Goal: Task Accomplishment & Management: Manage account settings

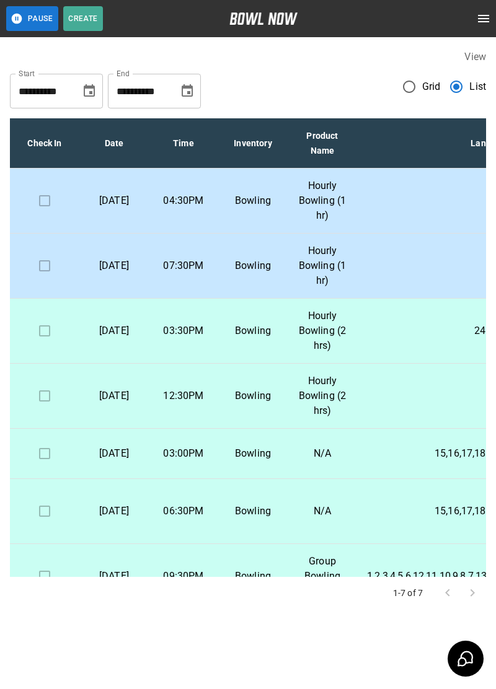
click at [166, 210] on td "04:30PM" at bounding box center [183, 201] width 69 height 65
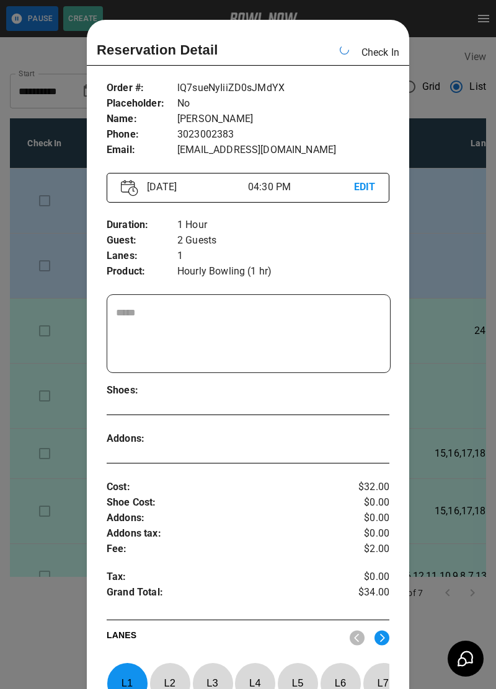
scroll to position [20, 0]
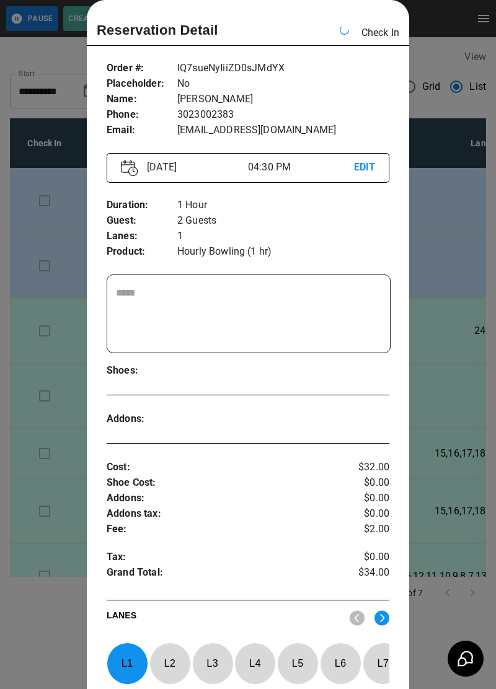
click at [475, 266] on div at bounding box center [248, 344] width 496 height 689
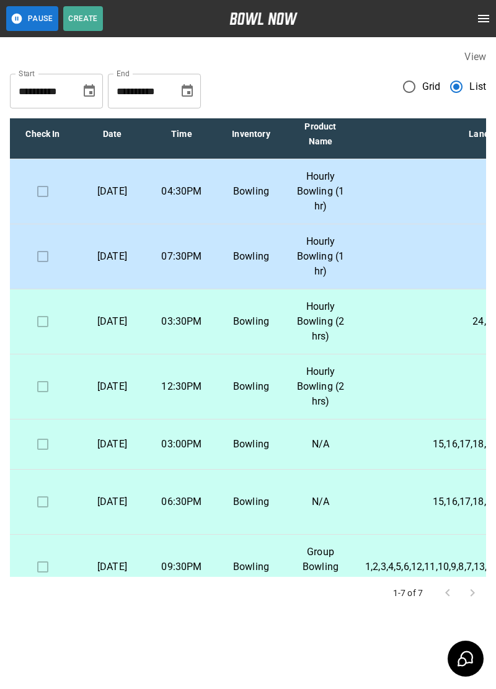
scroll to position [0, 2]
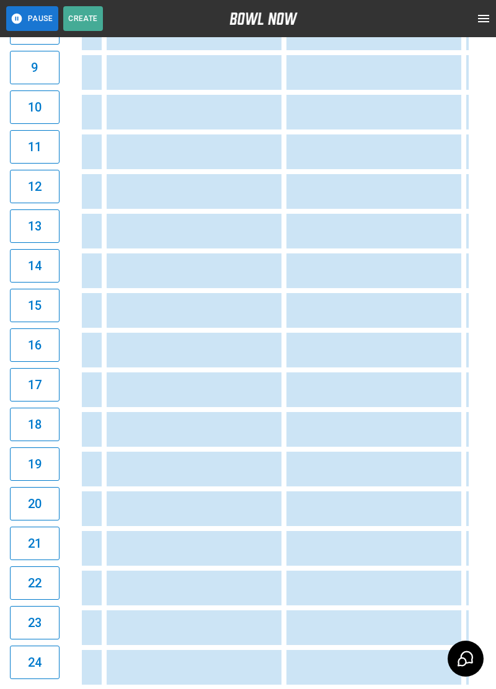
scroll to position [0, 1389]
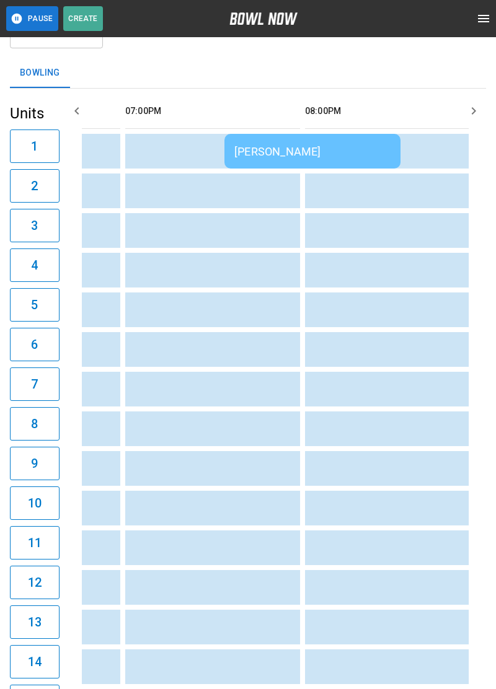
scroll to position [59, 0]
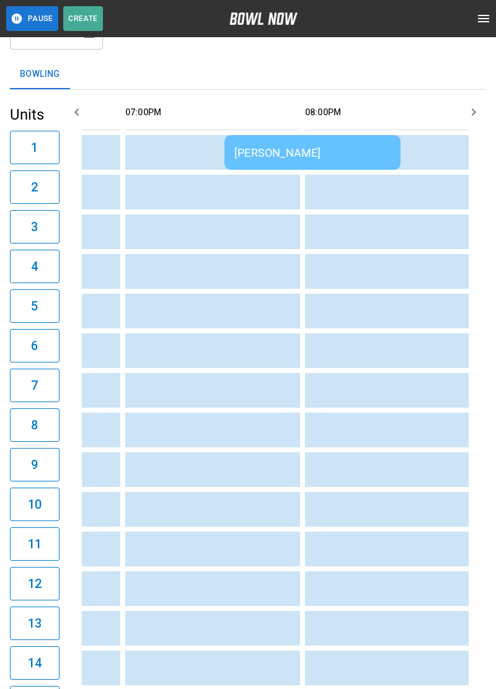
click at [312, 158] on div "[PERSON_NAME]" at bounding box center [312, 152] width 156 height 13
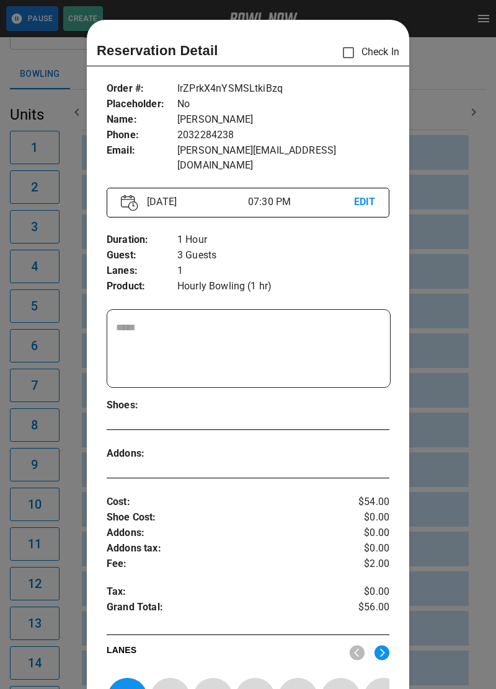
scroll to position [20, 0]
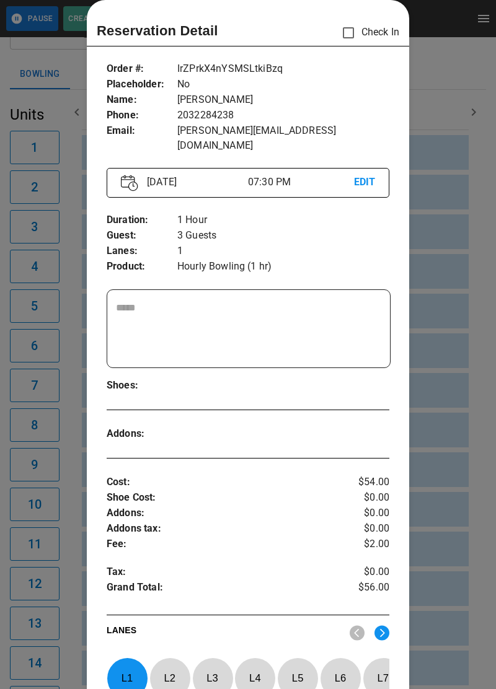
click at [466, 371] on div at bounding box center [248, 344] width 496 height 689
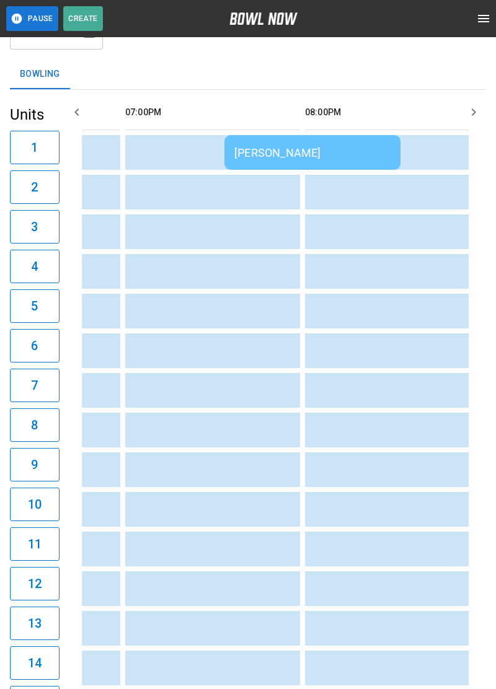
click at [454, 378] on td "sticky table" at bounding box center [471, 390] width 40 height 35
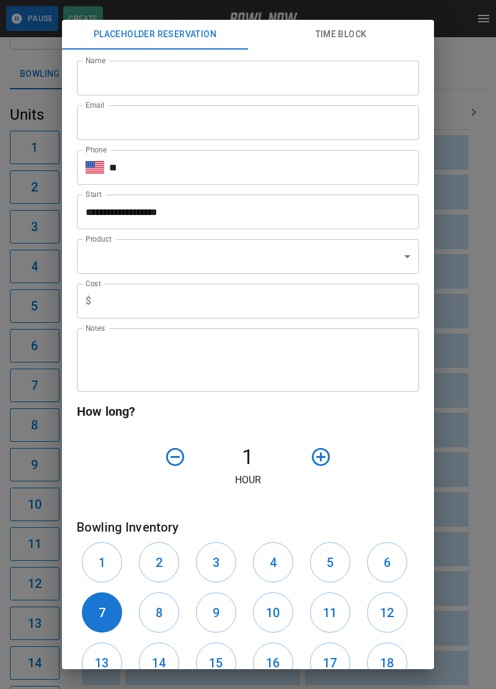
scroll to position [272, 0]
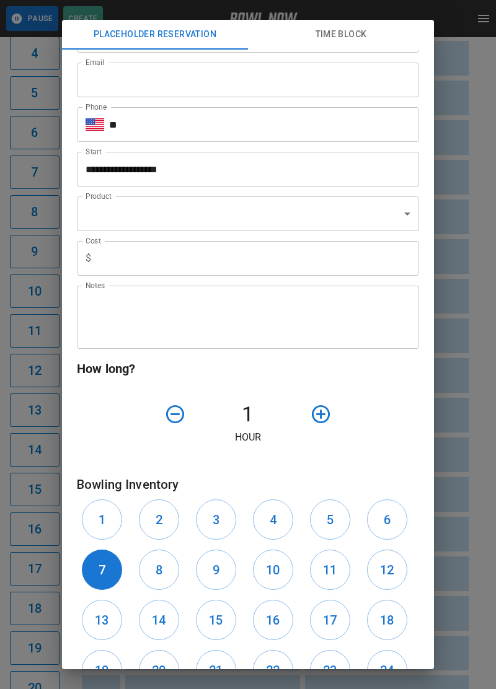
click at [488, 367] on div "**********" at bounding box center [248, 344] width 496 height 689
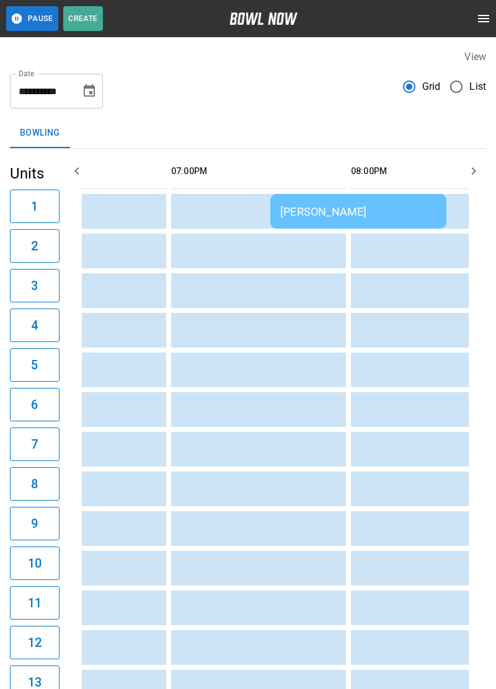
click at [409, 227] on td "[PERSON_NAME]" at bounding box center [358, 211] width 176 height 35
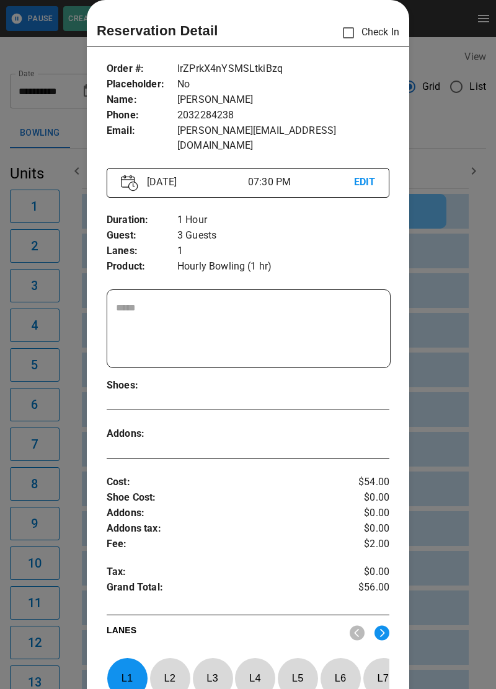
click at [444, 452] on div at bounding box center [248, 344] width 496 height 689
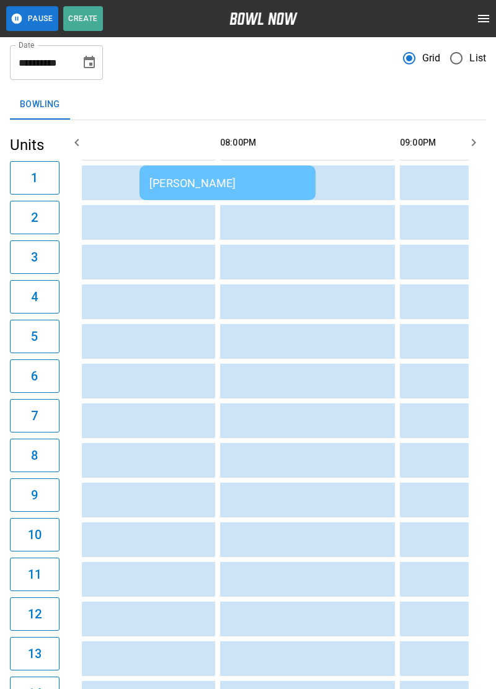
click at [257, 198] on td "[PERSON_NAME]" at bounding box center [227, 183] width 176 height 35
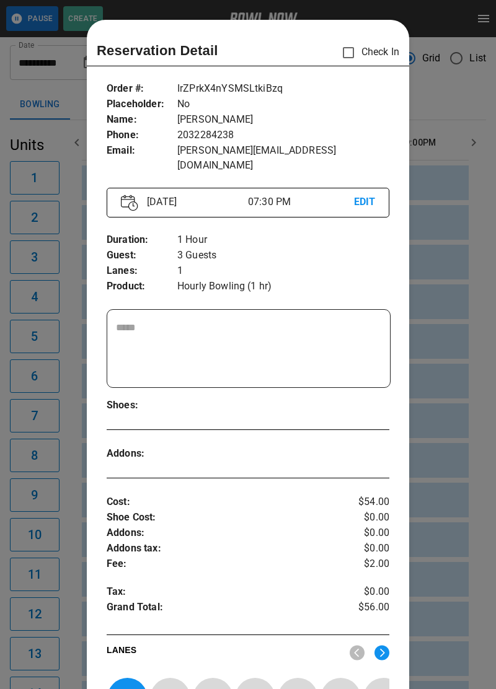
scroll to position [20, 0]
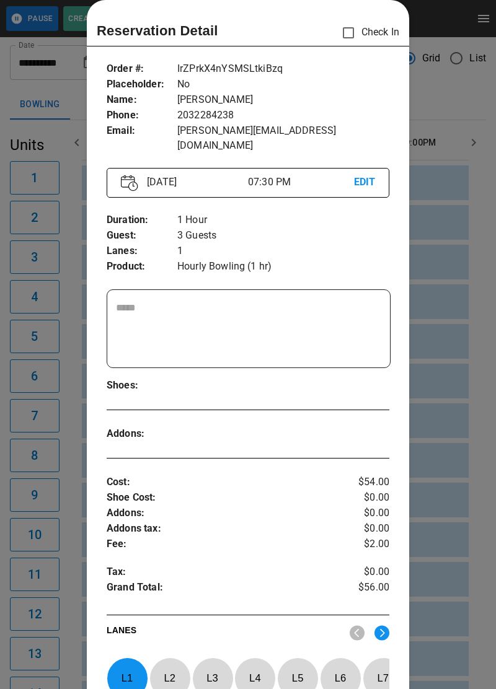
click at [446, 408] on div at bounding box center [248, 344] width 496 height 689
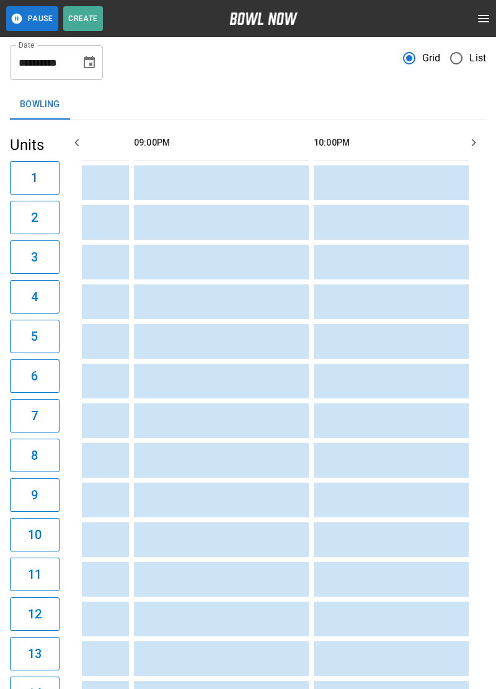
scroll to position [0, 1588]
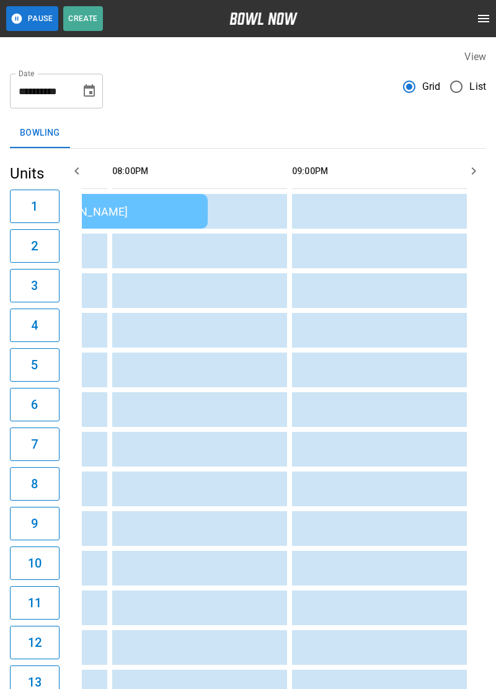
scroll to position [0, 1565]
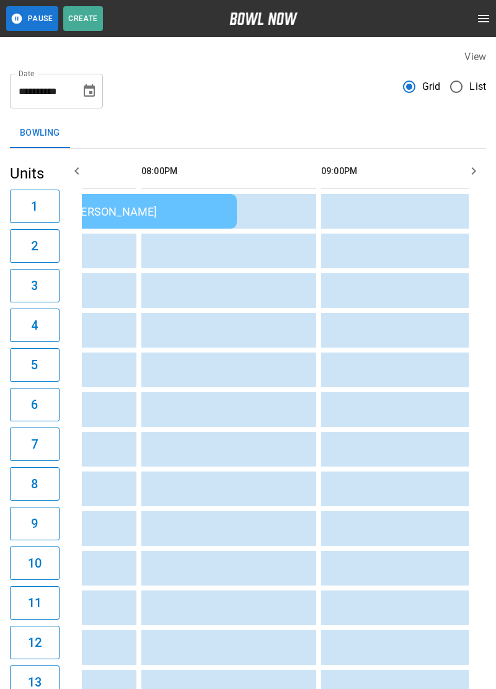
click at [485, 15] on icon "open drawer" at bounding box center [483, 18] width 11 height 7
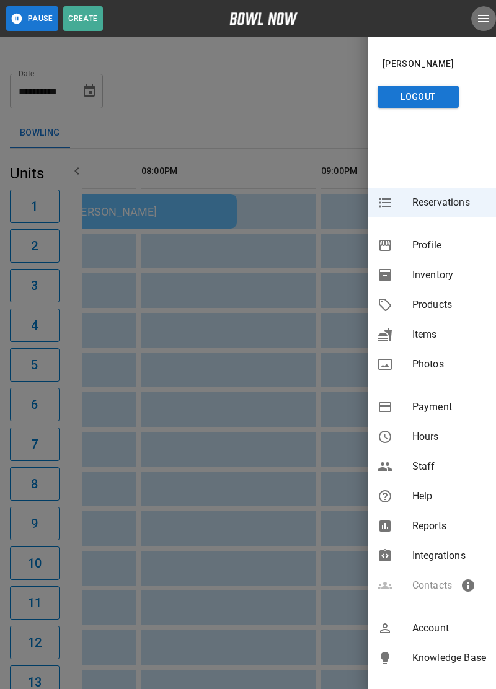
click at [485, 20] on icon "open drawer" at bounding box center [483, 18] width 15 height 15
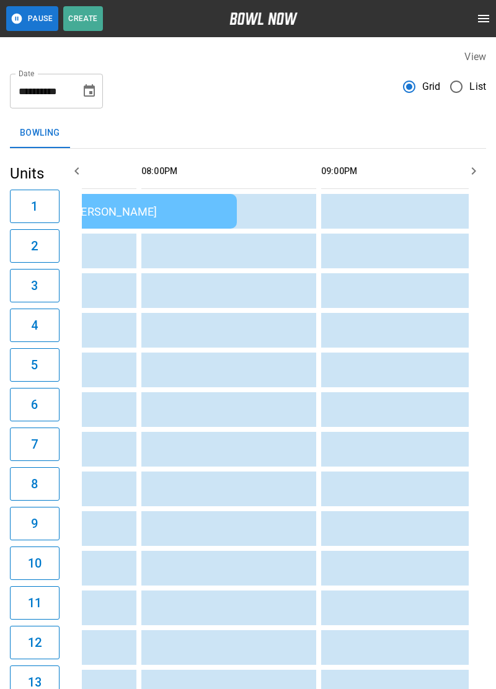
click at [487, 20] on icon "open drawer" at bounding box center [483, 18] width 15 height 15
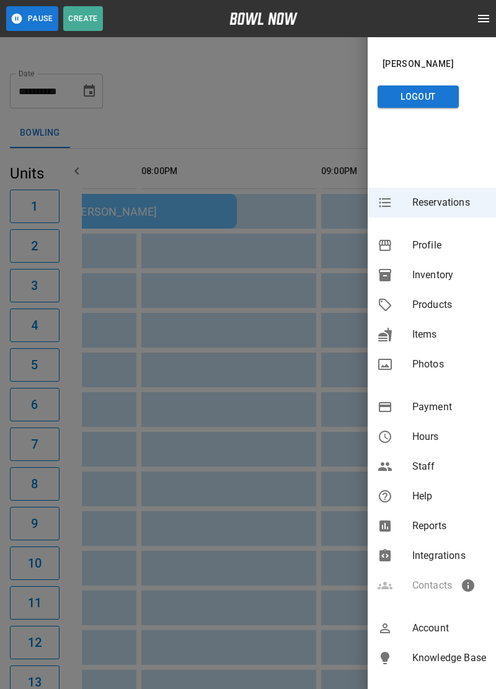
click at [450, 277] on span "Inventory" at bounding box center [449, 275] width 74 height 15
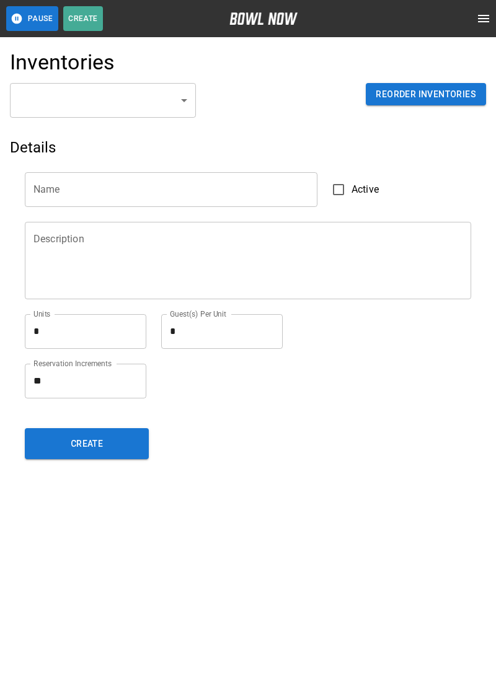
click at [185, 104] on body "Pause Create Schedule Reservations Information Profile Inventory Products Items…" at bounding box center [248, 566] width 496 height 1133
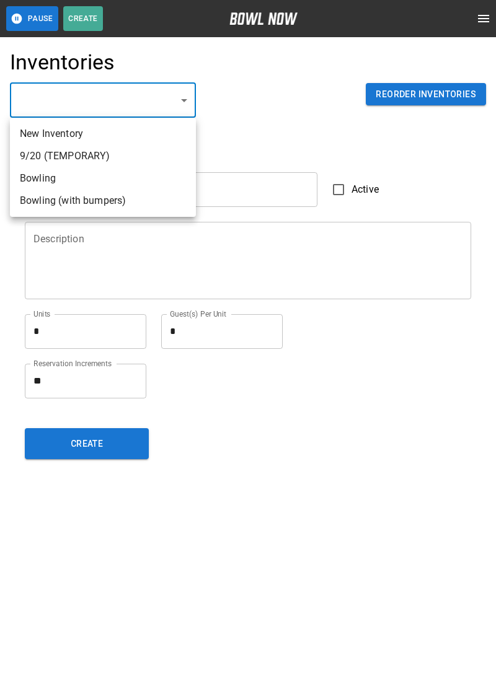
click at [53, 181] on li "Bowling" at bounding box center [103, 178] width 186 height 22
type input "**********"
type input "*******"
type textarea "**"
type textarea "*"
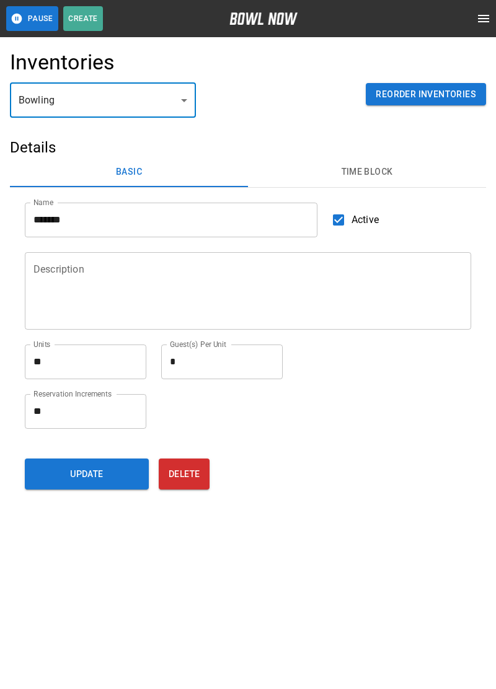
click at [378, 176] on button "Time Block" at bounding box center [367, 172] width 238 height 30
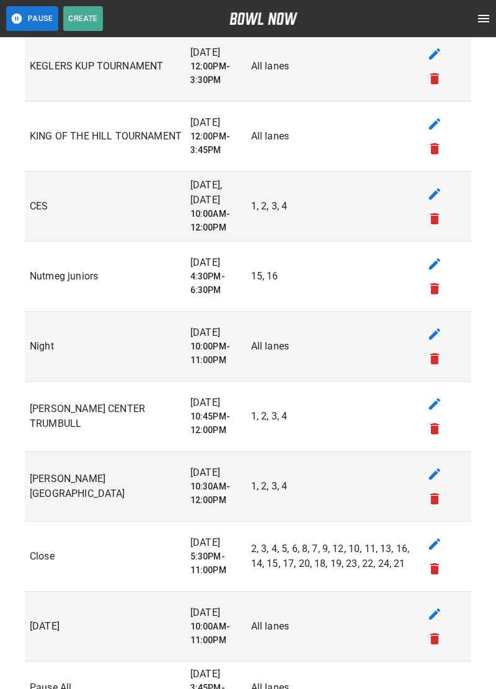
click at [443, 330] on button "edit" at bounding box center [434, 334] width 25 height 25
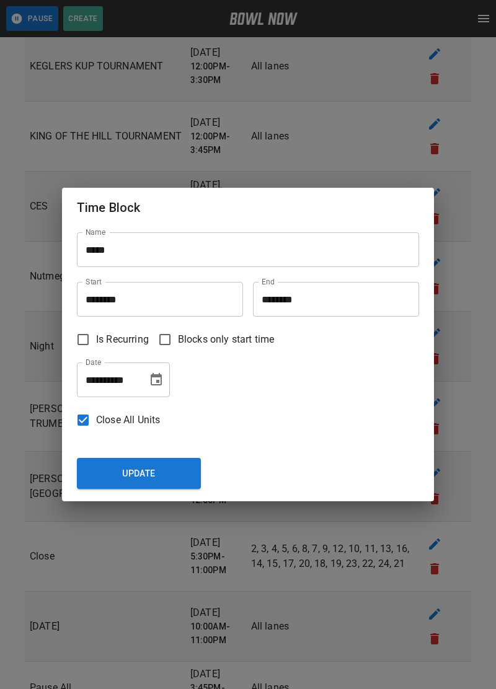
click at [159, 387] on icon "Choose date, selected date is Aug 29, 2025" at bounding box center [156, 380] width 15 height 15
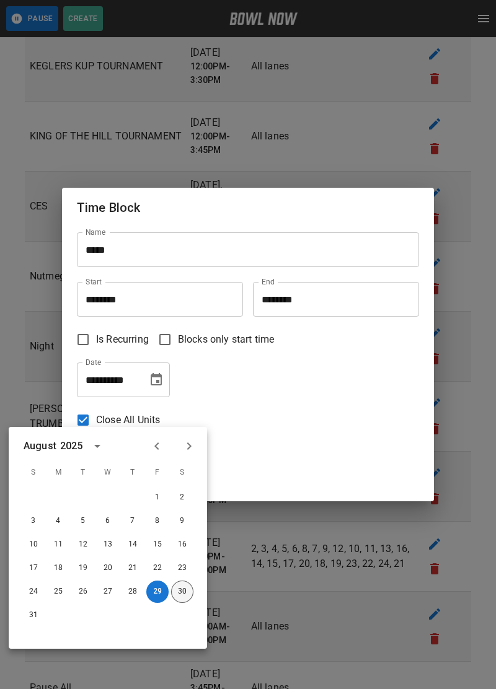
click at [190, 585] on button "30" at bounding box center [182, 592] width 22 height 22
type input "**********"
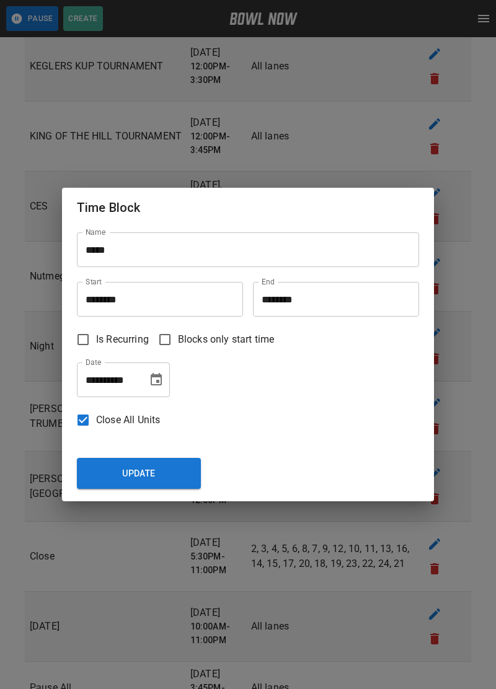
click at [164, 489] on button "Update" at bounding box center [139, 473] width 124 height 31
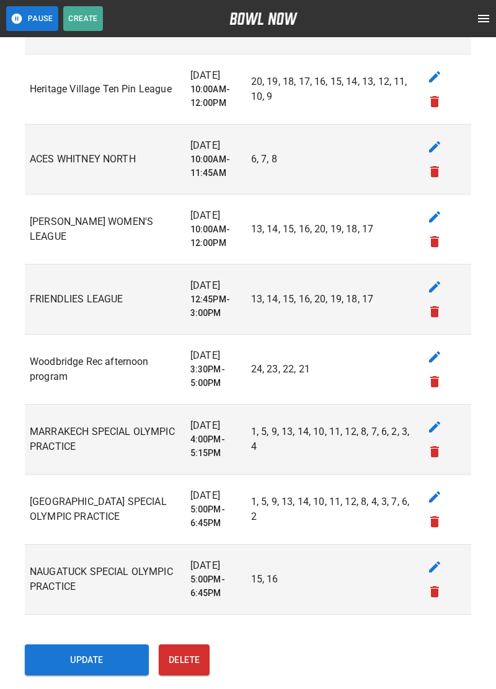
click at [119, 645] on button "Update" at bounding box center [87, 660] width 124 height 31
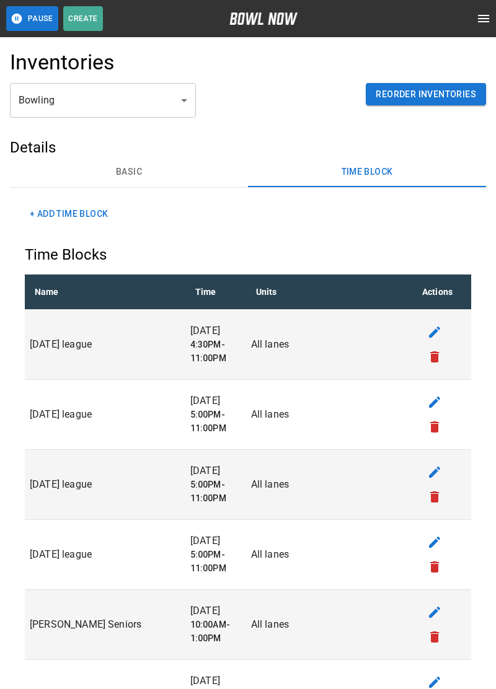
click at [488, 21] on icon "open drawer" at bounding box center [483, 18] width 11 height 7
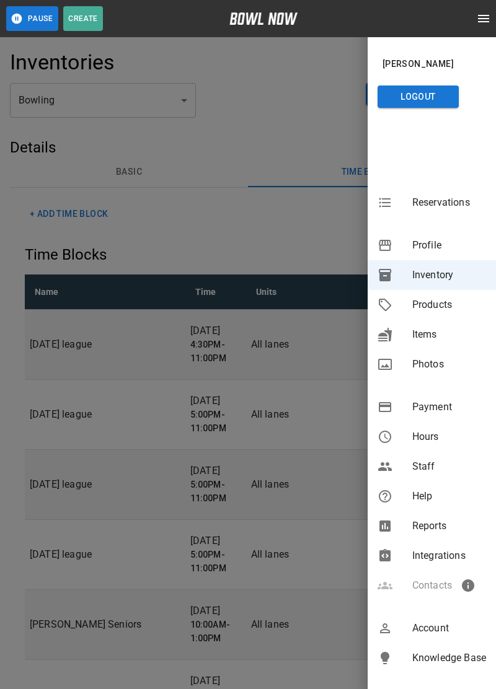
click at [454, 205] on span "Reservations" at bounding box center [449, 202] width 74 height 15
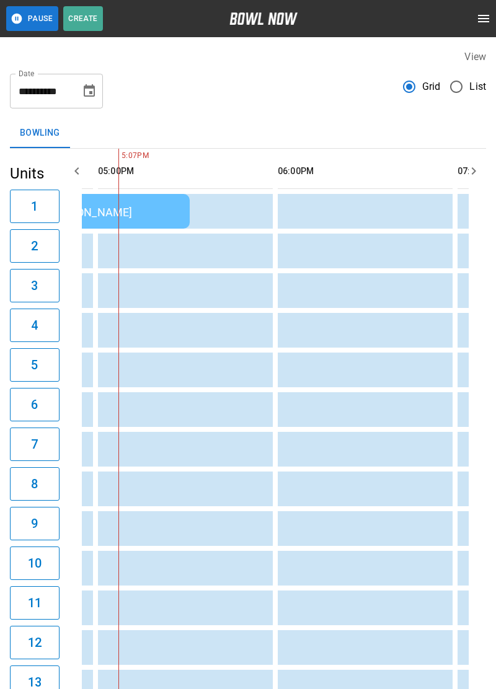
click at [446, 554] on td "sticky table" at bounding box center [441, 568] width 40 height 35
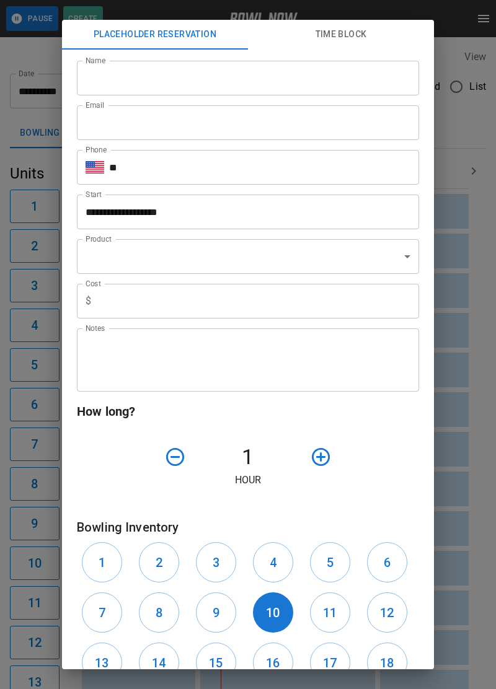
click at [451, 345] on div "**********" at bounding box center [248, 344] width 496 height 689
